Goal: Task Accomplishment & Management: Complete application form

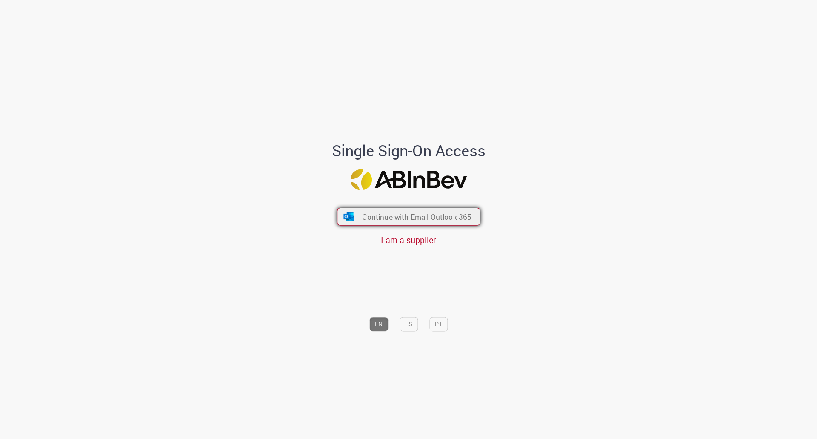
click at [420, 220] on span "Continue with Email Outlook 365" at bounding box center [416, 216] width 109 height 10
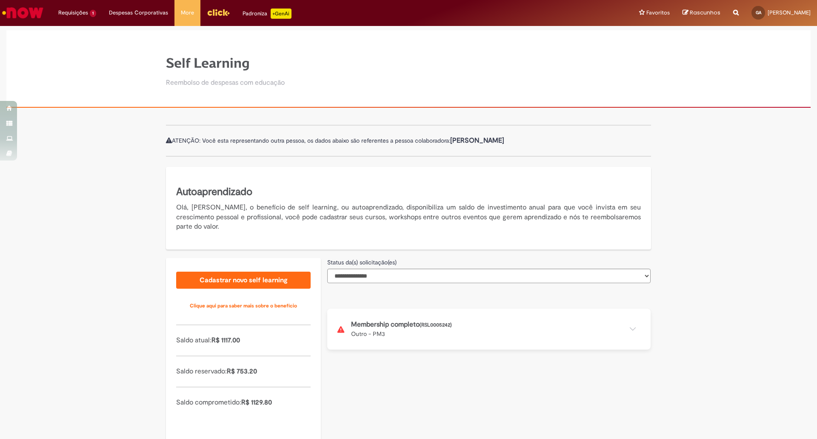
click at [520, 320] on button at bounding box center [488, 329] width 323 height 41
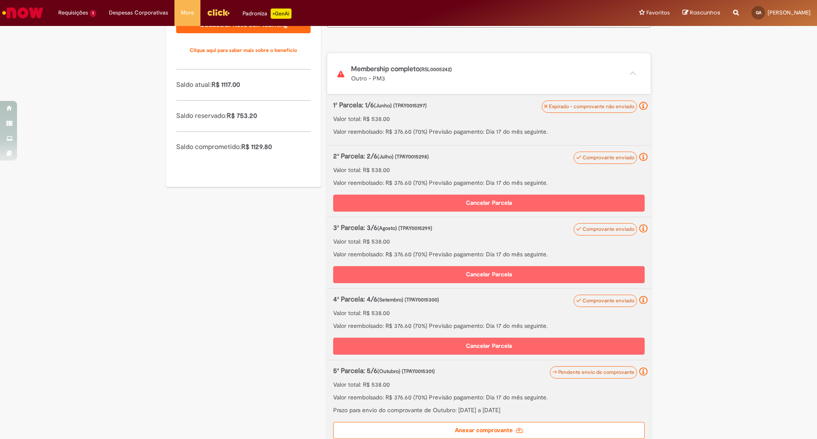
scroll to position [383, 0]
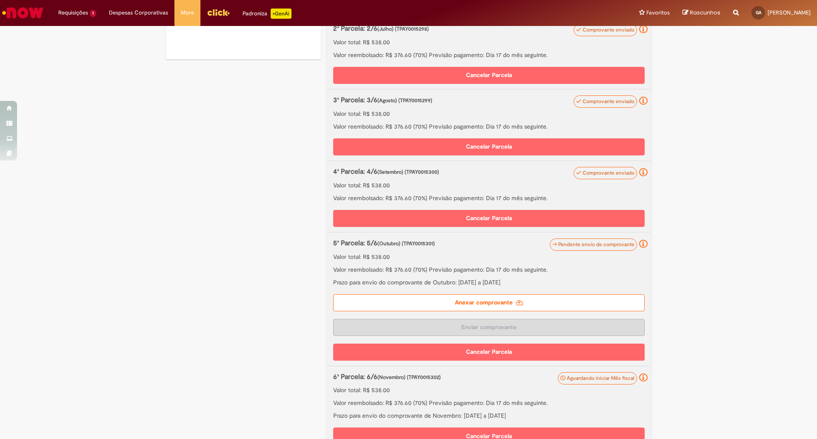
click at [491, 302] on label "Anexar comprovante" at bounding box center [488, 302] width 311 height 17
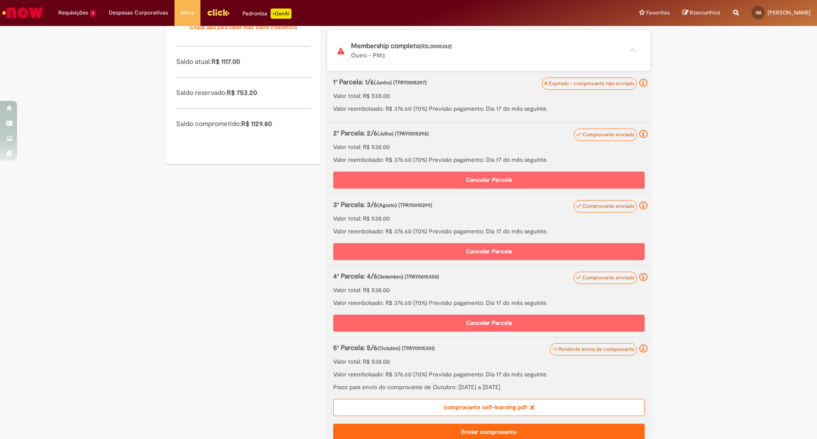
scroll to position [328, 0]
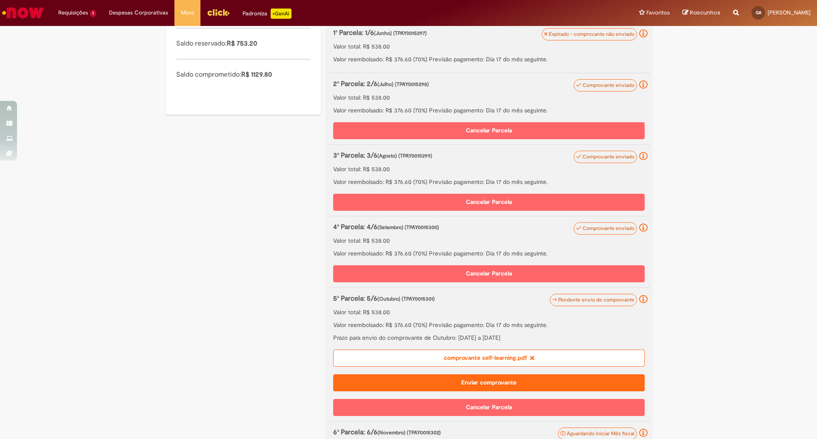
click at [505, 380] on button "Enviar comprovante" at bounding box center [488, 382] width 311 height 17
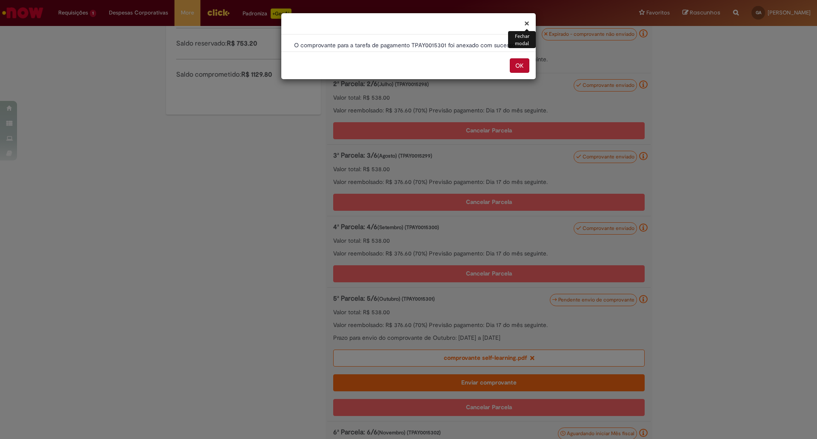
click at [527, 63] on button "OK" at bounding box center [520, 65] width 20 height 14
